Goal: Check status: Check status

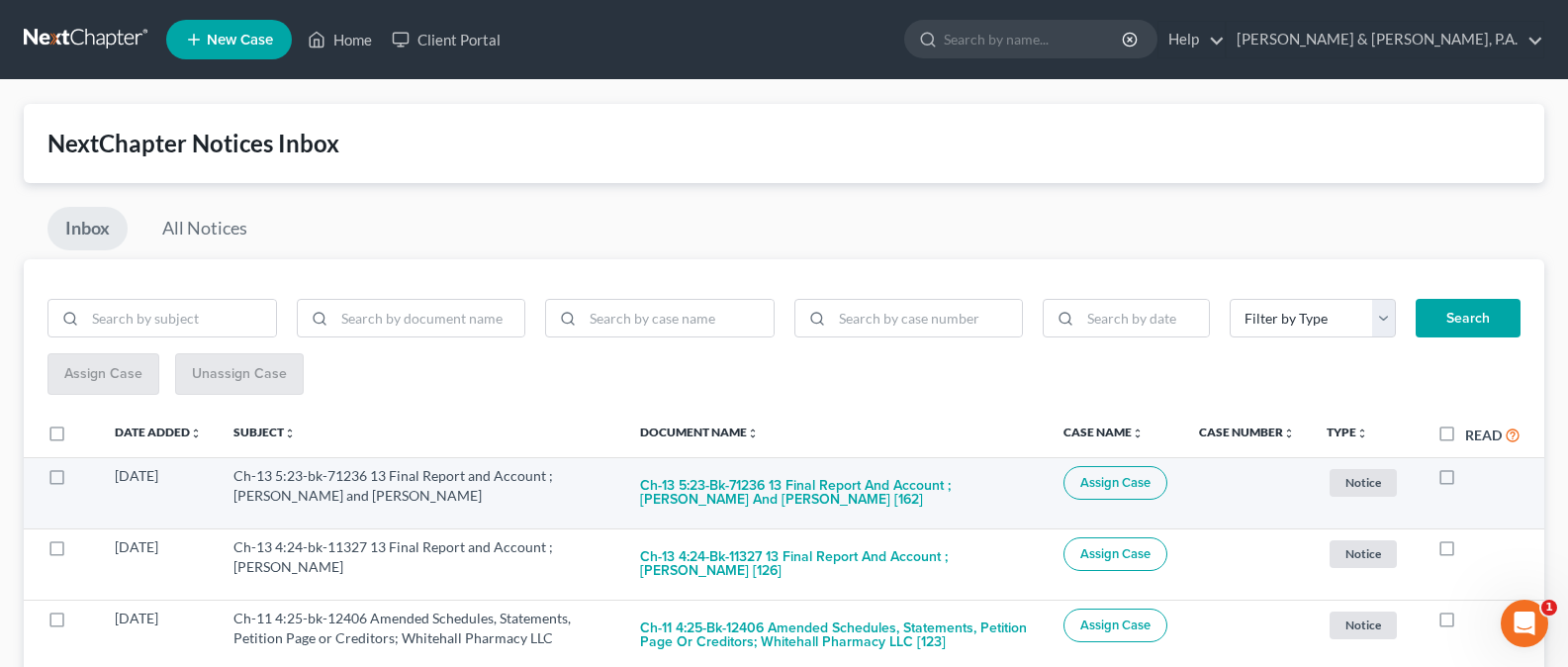
click at [1466, 481] on label at bounding box center [1466, 481] width 0 height 0
click at [1474, 477] on input "checkbox" at bounding box center [1480, 472] width 13 height 13
checkbox input "true"
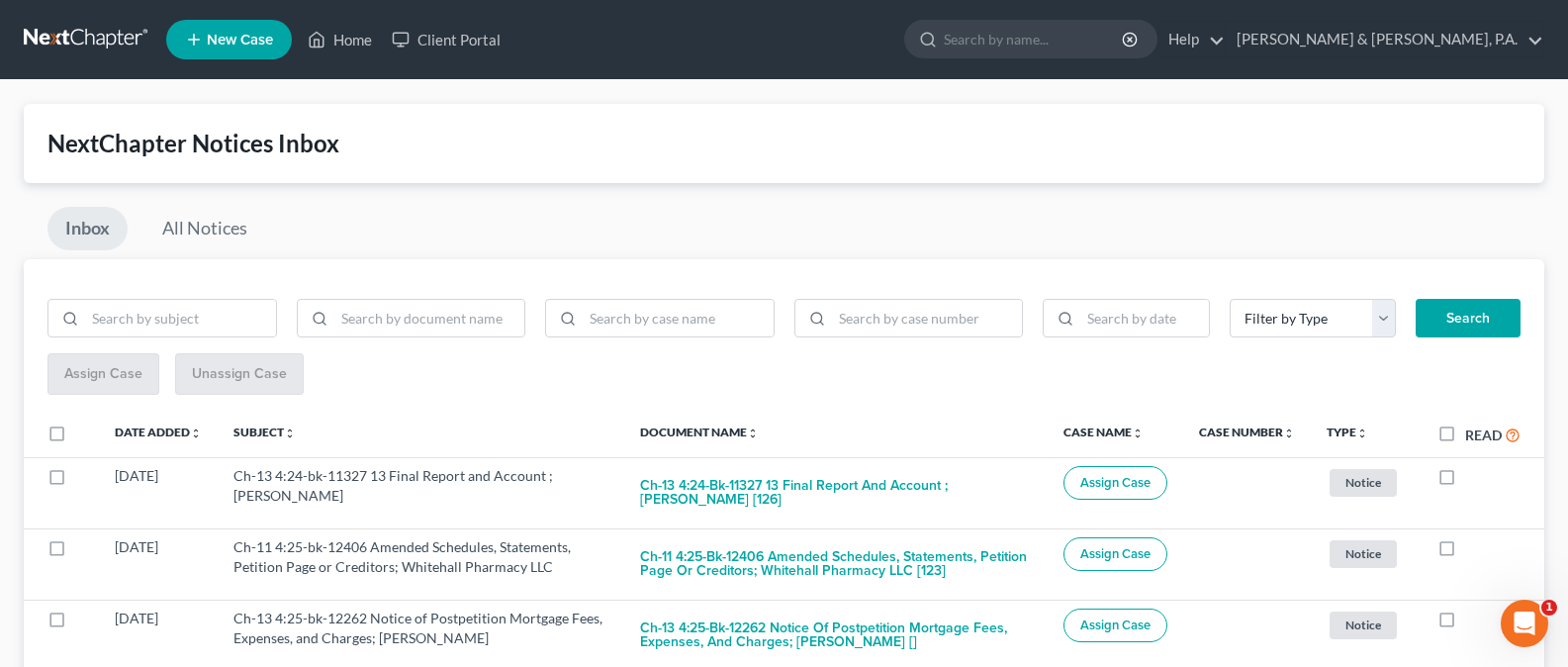
click at [1466, 481] on label at bounding box center [1466, 481] width 0 height 0
click at [1474, 477] on input "checkbox" at bounding box center [1480, 472] width 13 height 13
checkbox input "true"
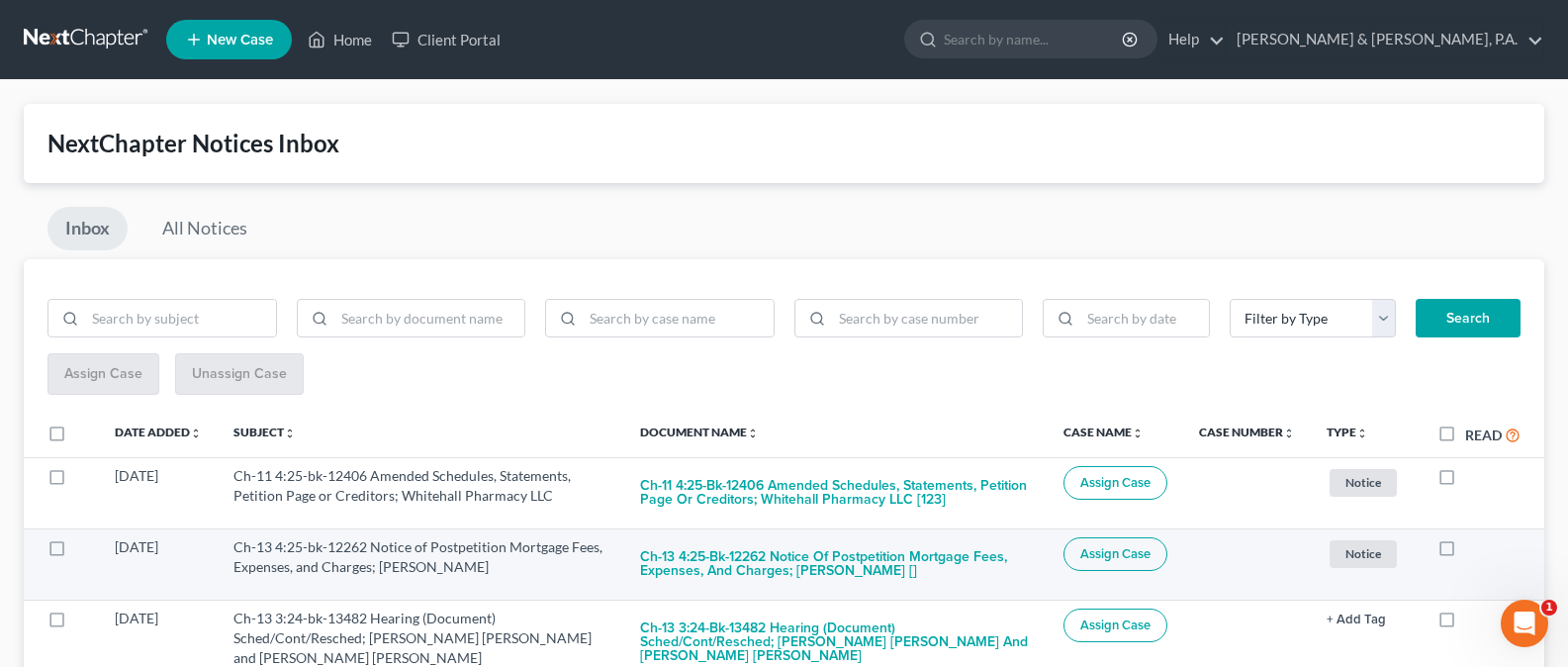
click at [1466, 552] on label at bounding box center [1466, 552] width 0 height 0
click at [1474, 546] on input "checkbox" at bounding box center [1480, 543] width 13 height 13
checkbox input "true"
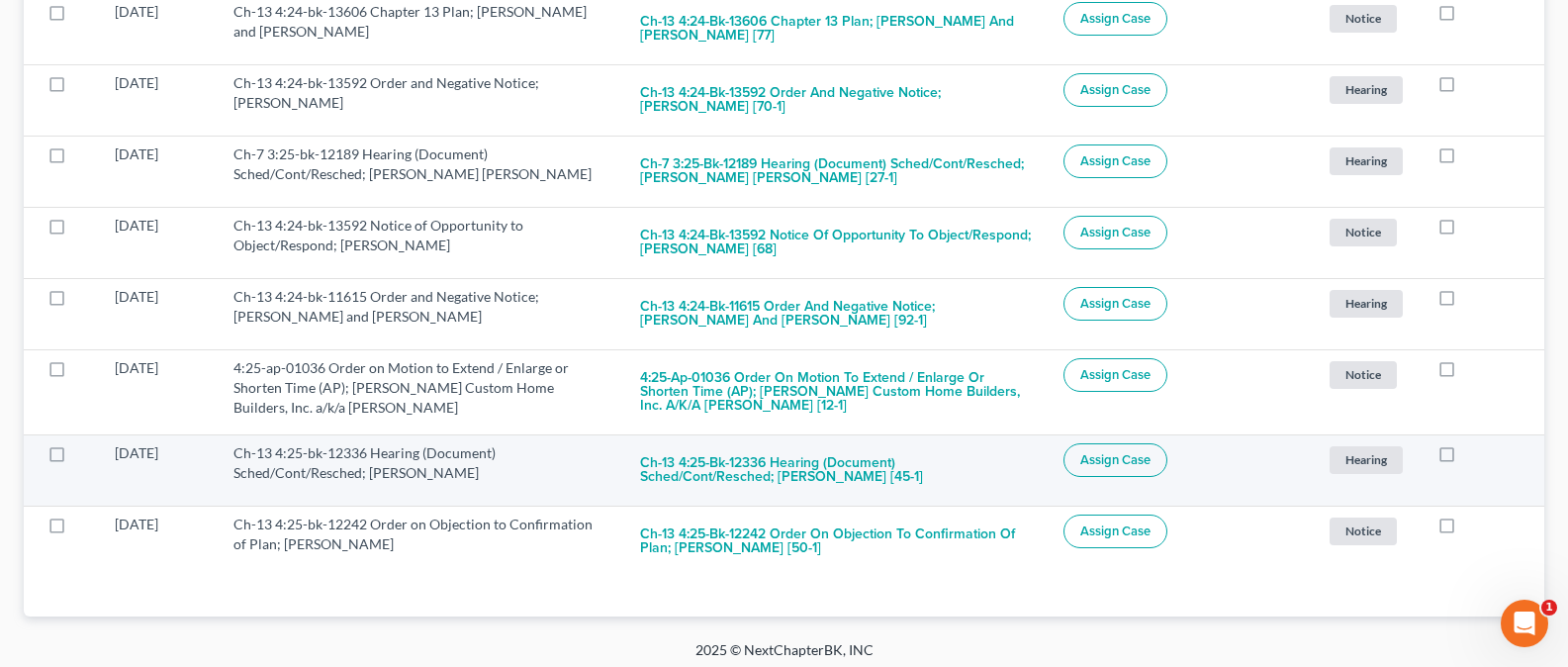
scroll to position [621, 0]
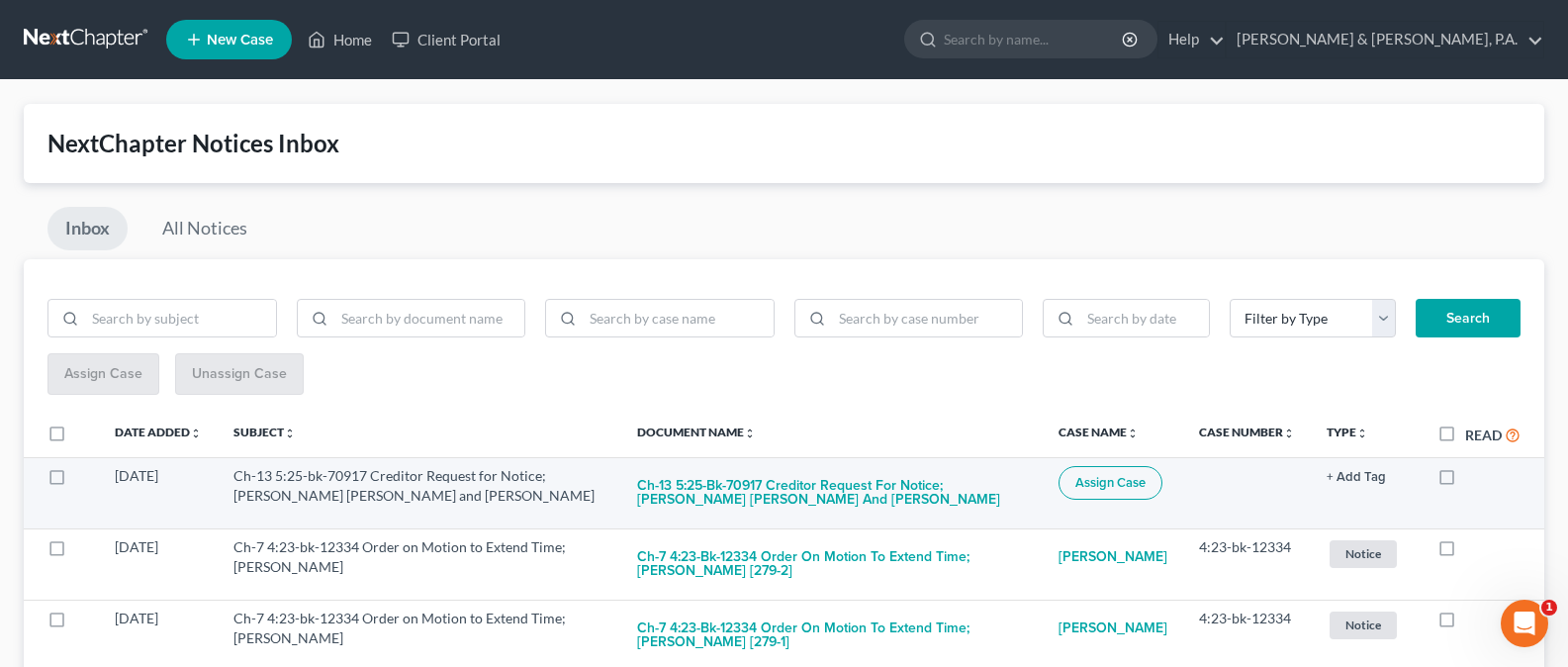
click at [1466, 481] on label at bounding box center [1466, 481] width 0 height 0
click at [1474, 478] on input "checkbox" at bounding box center [1480, 472] width 13 height 13
checkbox input "true"
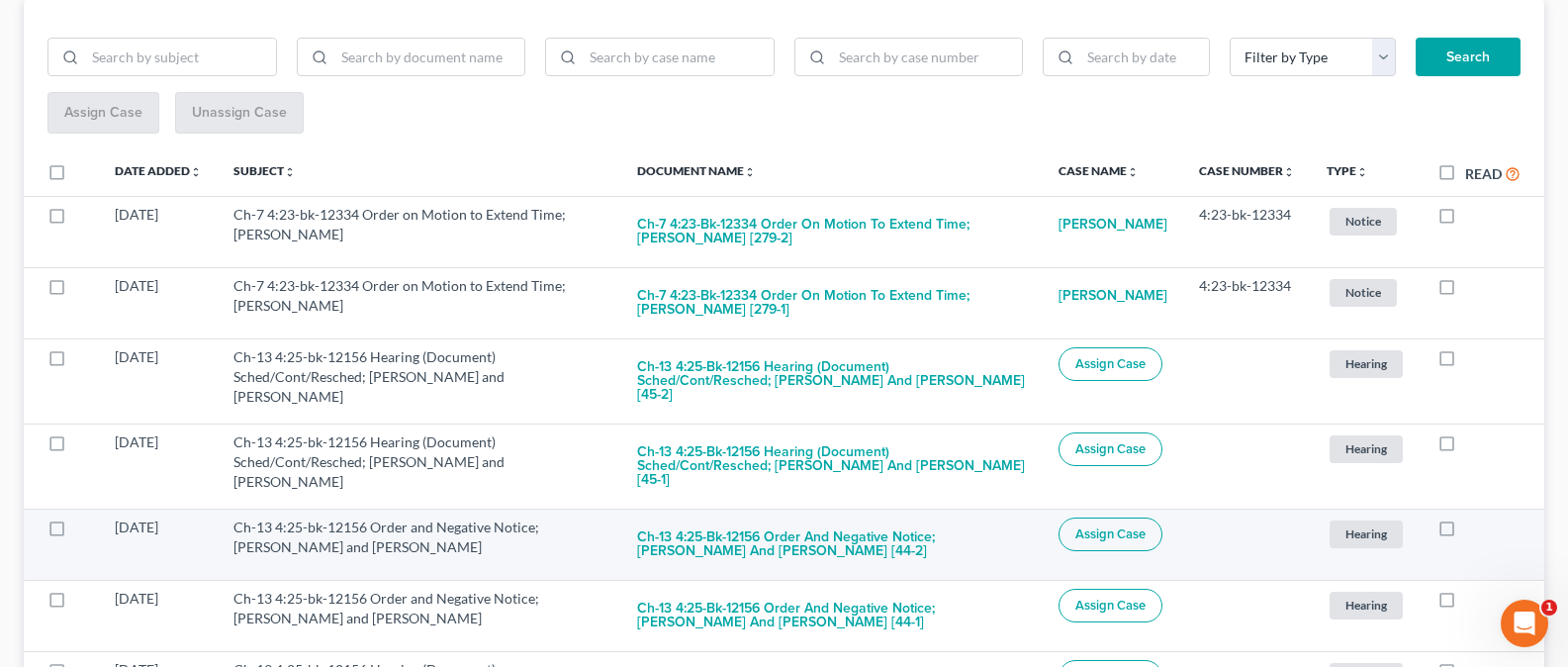
scroll to position [358, 0]
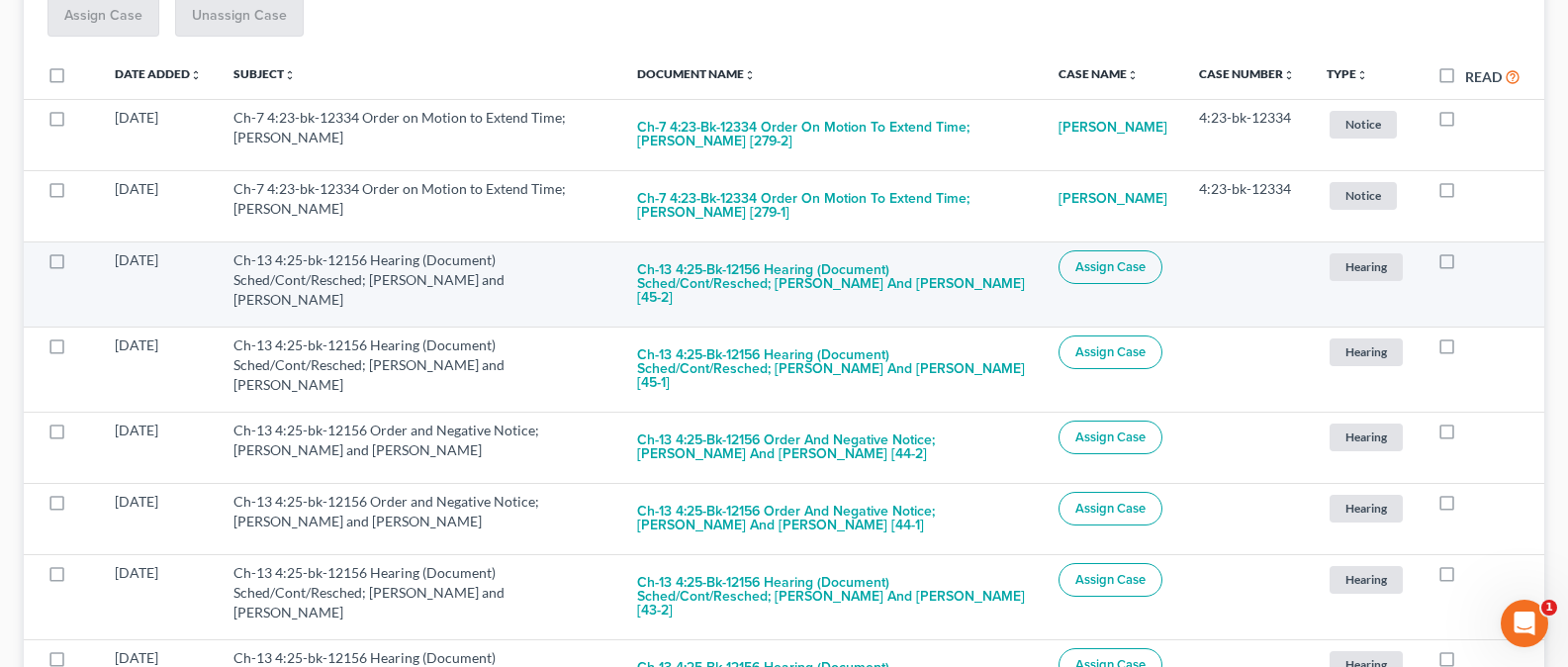
click at [1466, 265] on label at bounding box center [1466, 265] width 0 height 0
click at [1474, 257] on input "checkbox" at bounding box center [1480, 256] width 13 height 13
checkbox input "true"
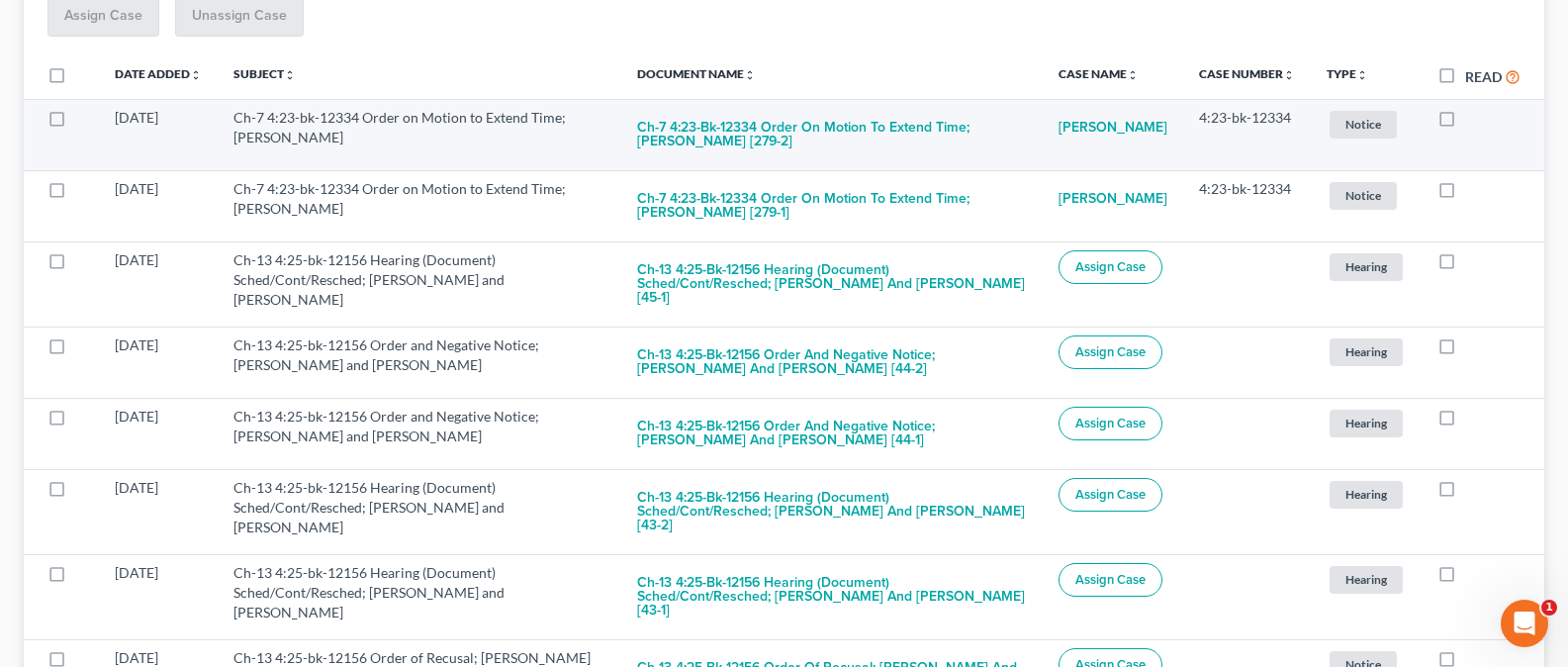
click at [1466, 123] on label at bounding box center [1466, 123] width 0 height 0
click at [1474, 121] on input "checkbox" at bounding box center [1480, 114] width 13 height 13
checkbox input "true"
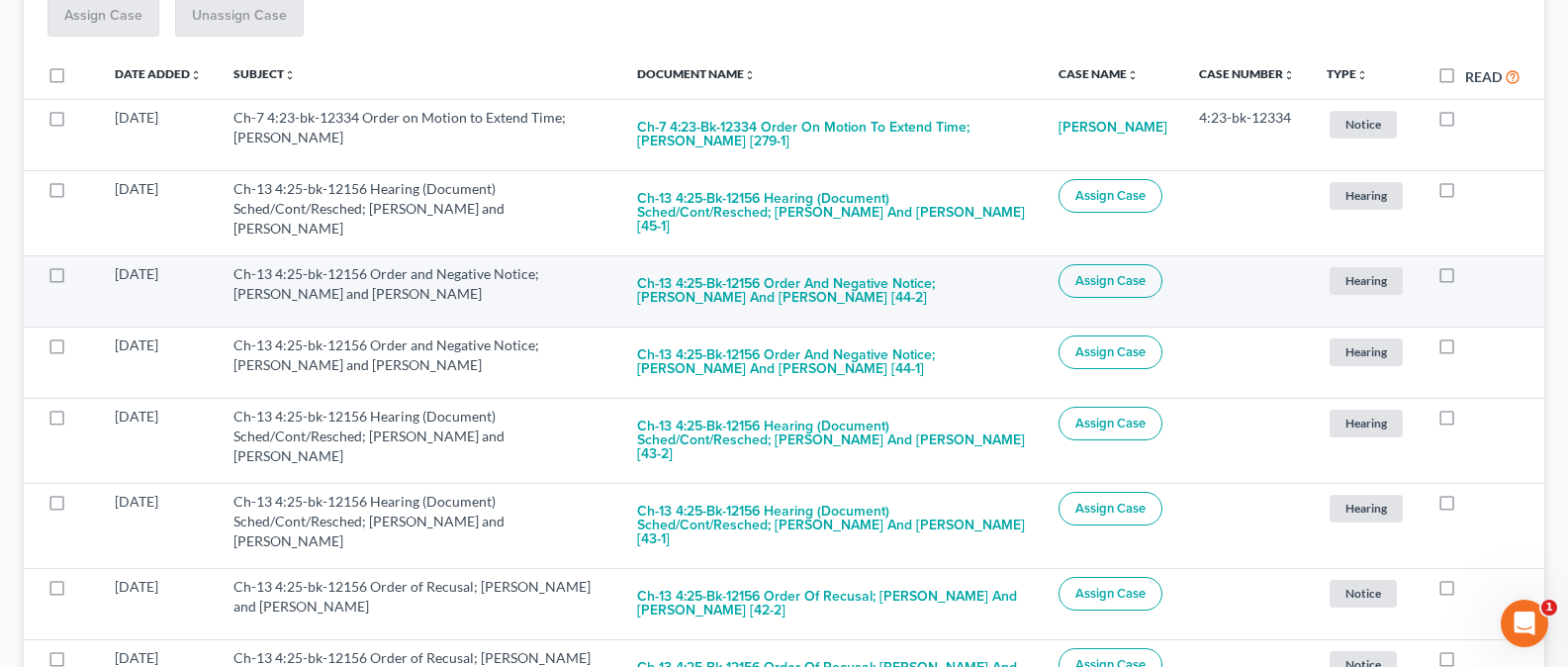
click at [1466, 279] on label at bounding box center [1466, 279] width 0 height 0
click at [1474, 264] on input "checkbox" at bounding box center [1480, 270] width 13 height 13
checkbox input "true"
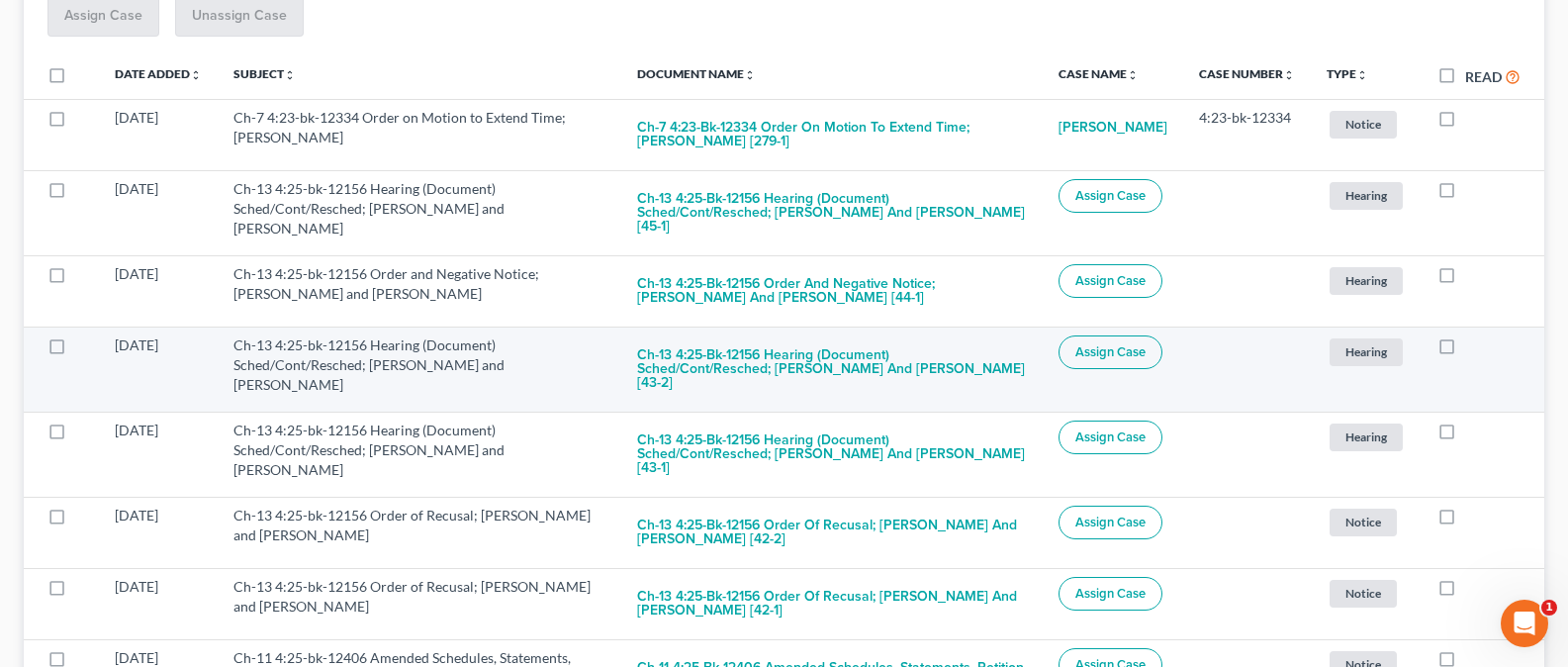
click at [1466, 350] on label at bounding box center [1466, 350] width 0 height 0
click at [1474, 335] on input "checkbox" at bounding box center [1480, 341] width 13 height 13
checkbox input "true"
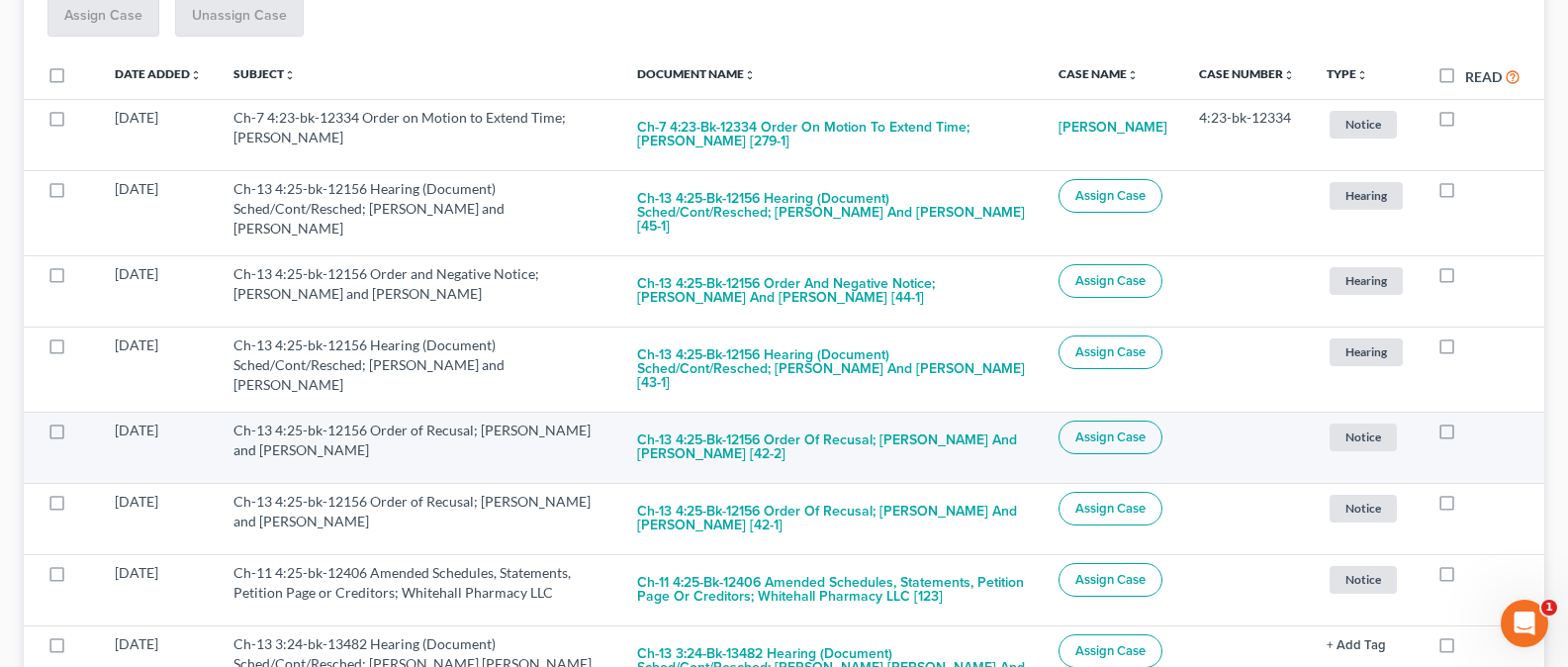
click at [1466, 436] on label at bounding box center [1466, 436] width 0 height 0
click at [1474, 421] on input "checkbox" at bounding box center [1480, 427] width 13 height 13
checkbox input "true"
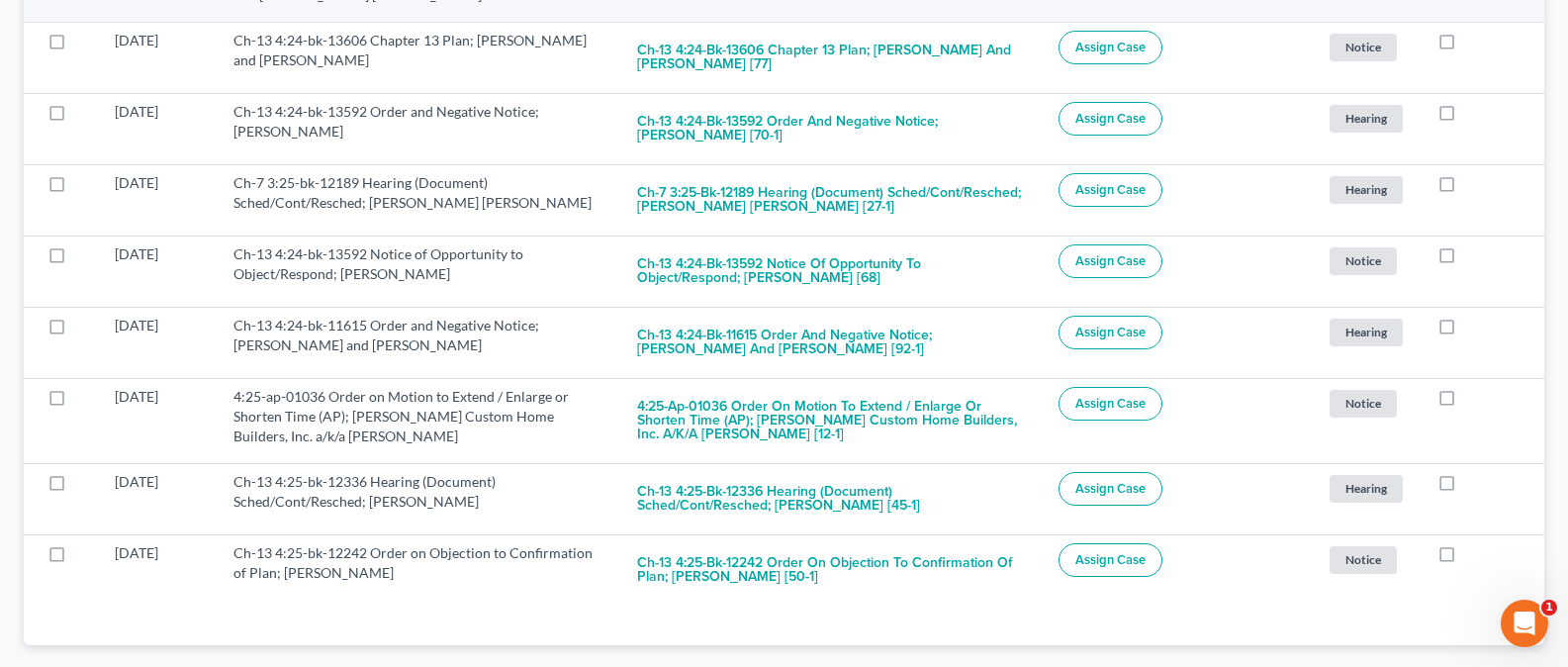
scroll to position [978, 0]
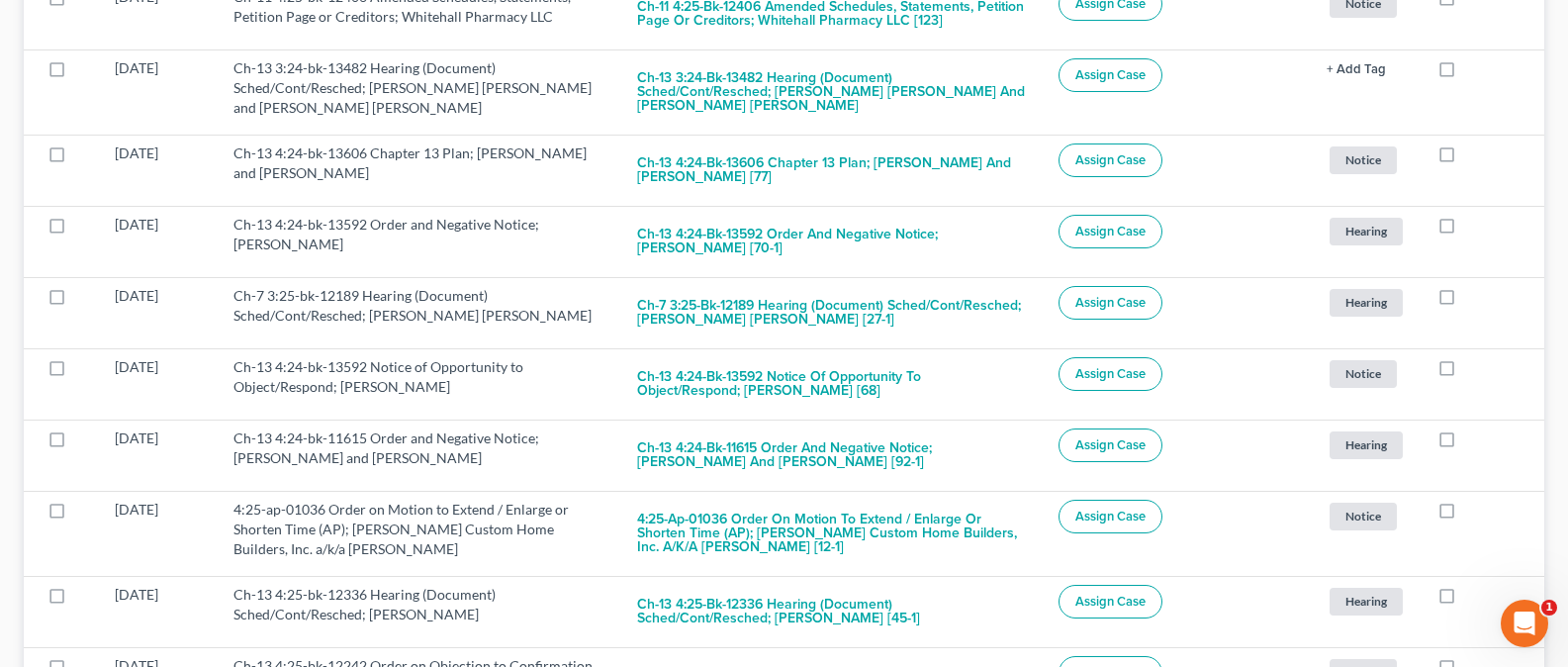
scroll to position [978, 0]
